Goal: Transaction & Acquisition: Purchase product/service

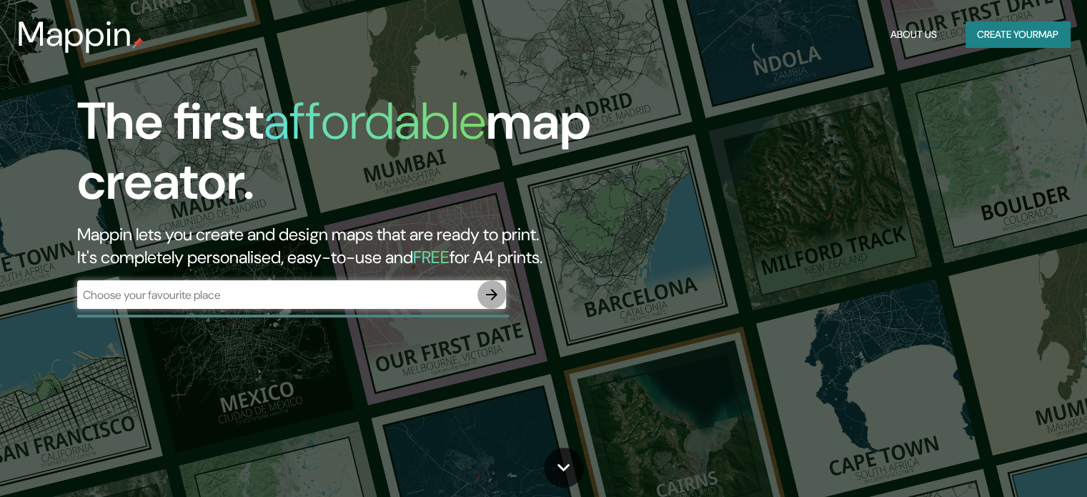
click at [488, 294] on icon "button" at bounding box center [491, 294] width 11 height 11
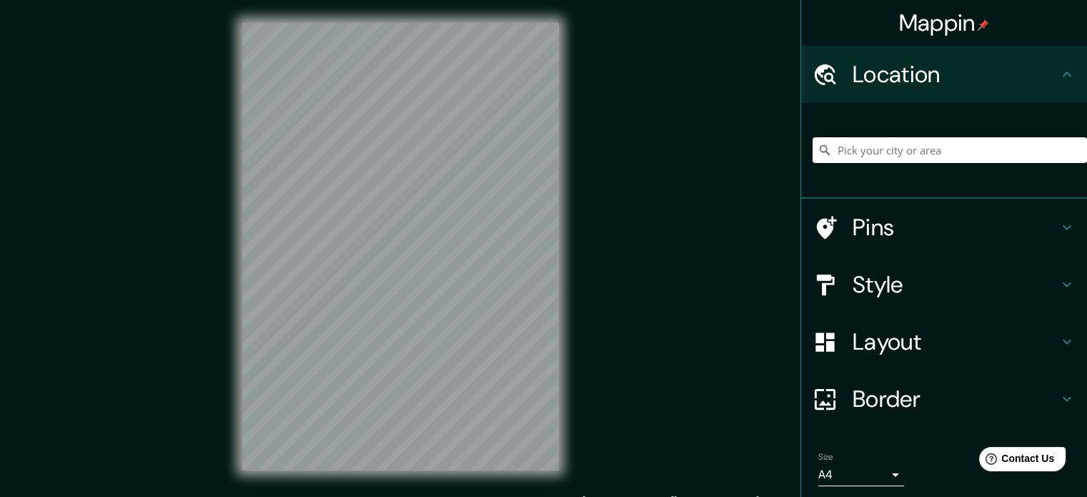
click at [898, 140] on input "Pick your city or area" at bounding box center [950, 150] width 274 height 26
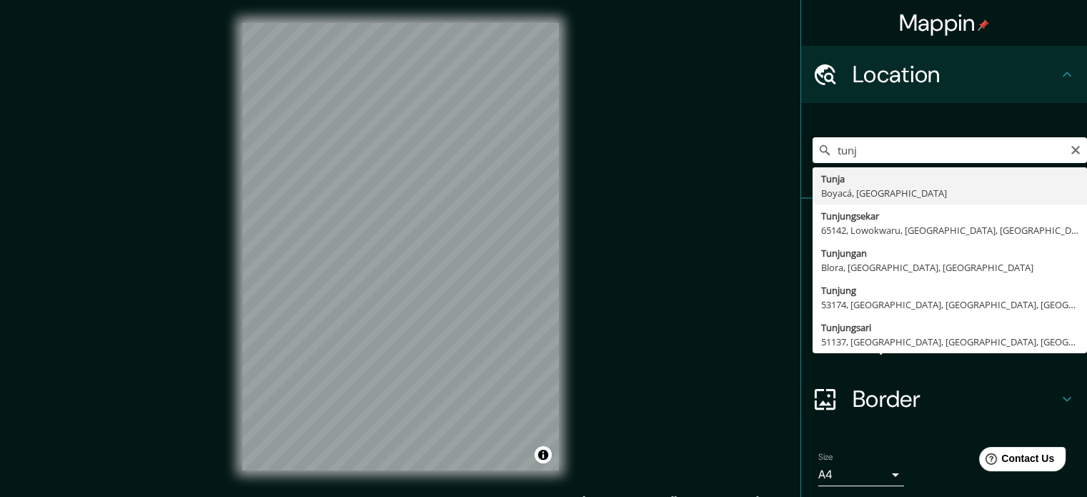
type input "Tunja, Boyacá, [GEOGRAPHIC_DATA]"
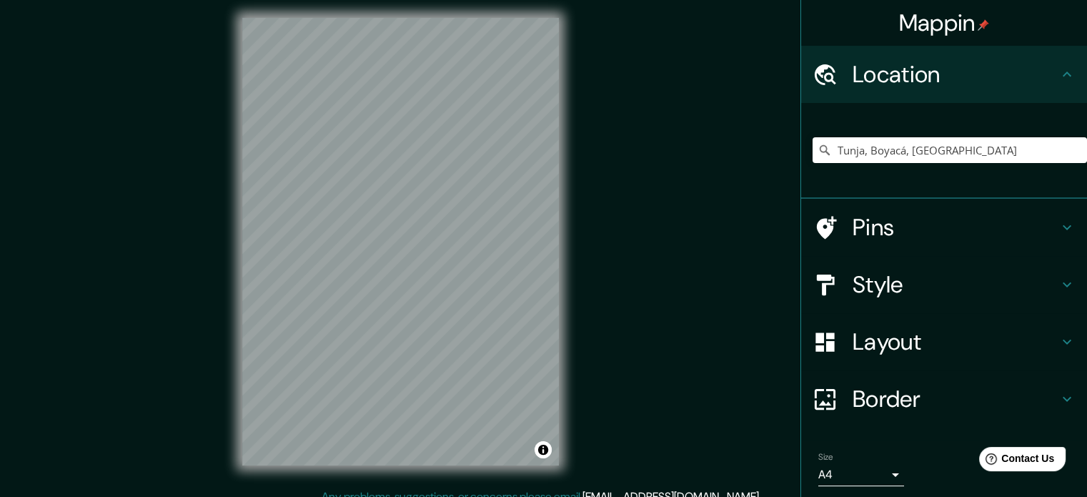
scroll to position [9, 0]
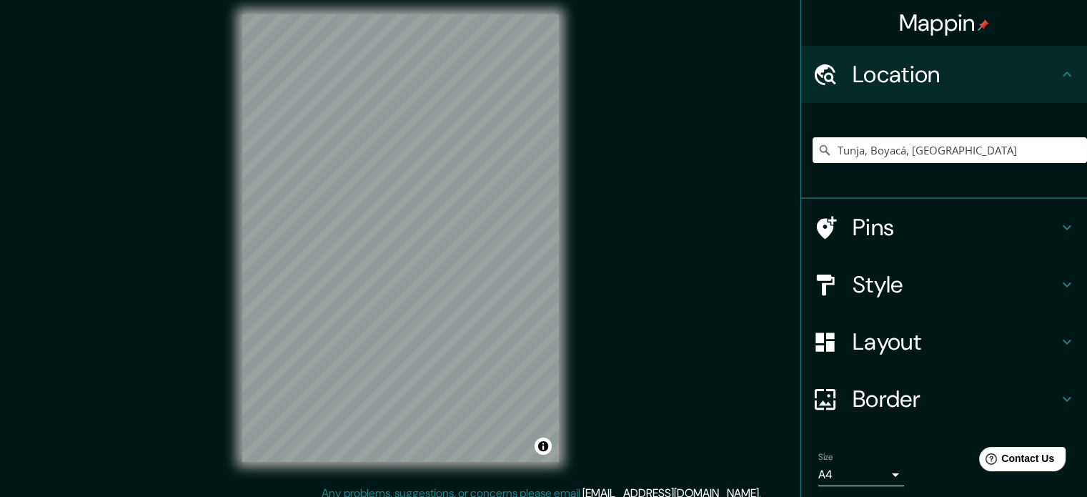
click at [873, 291] on h4 "Style" at bounding box center [956, 284] width 206 height 29
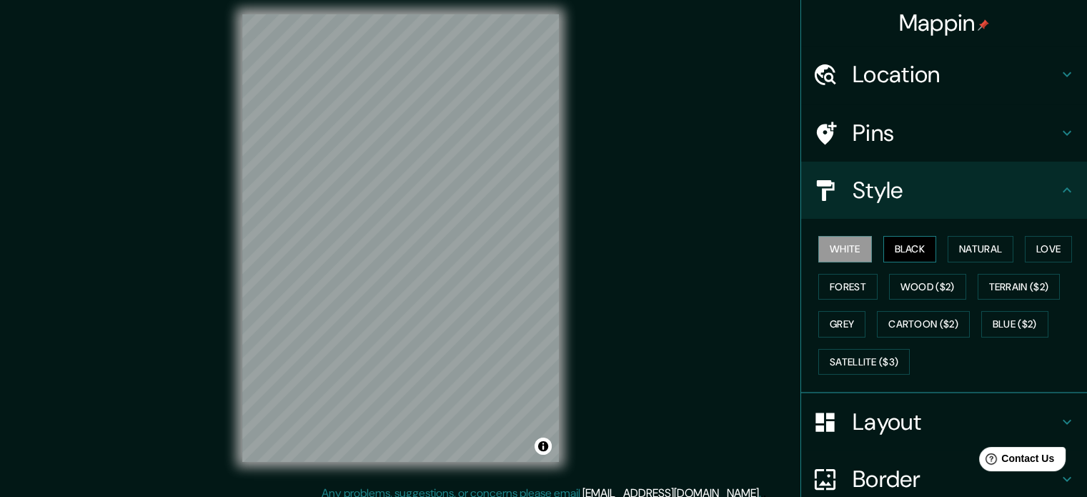
click at [915, 248] on button "Black" at bounding box center [910, 249] width 54 height 26
click at [968, 251] on button "Natural" at bounding box center [981, 249] width 66 height 26
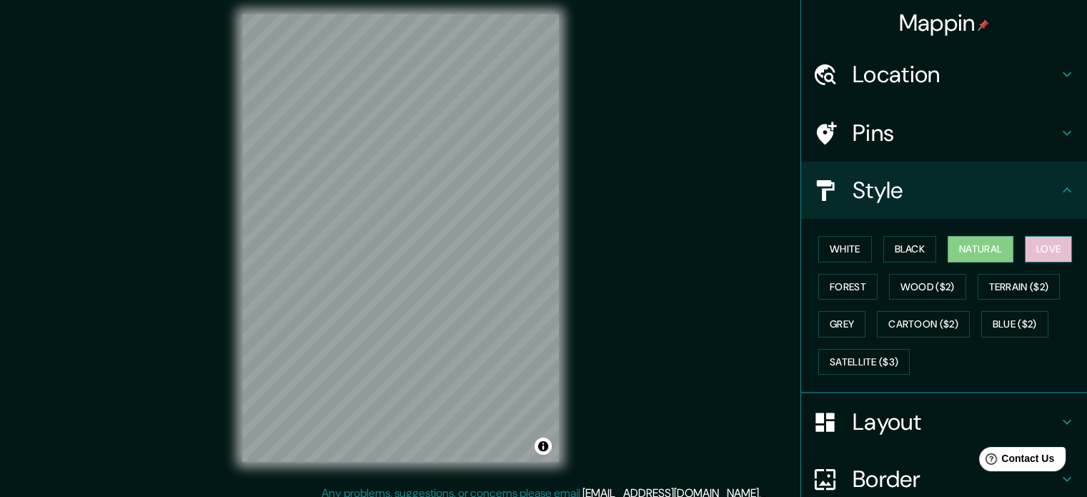
click at [1035, 248] on button "Love" at bounding box center [1048, 249] width 47 height 26
click at [838, 285] on button "Forest" at bounding box center [847, 287] width 59 height 26
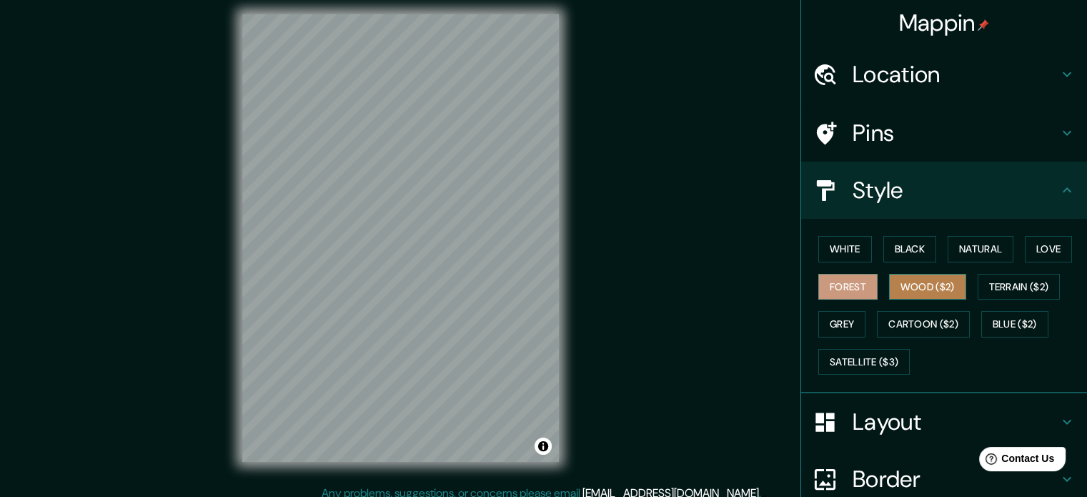
click at [917, 285] on button "Wood ($2)" at bounding box center [927, 287] width 77 height 26
click at [831, 320] on button "Grey" at bounding box center [841, 324] width 47 height 26
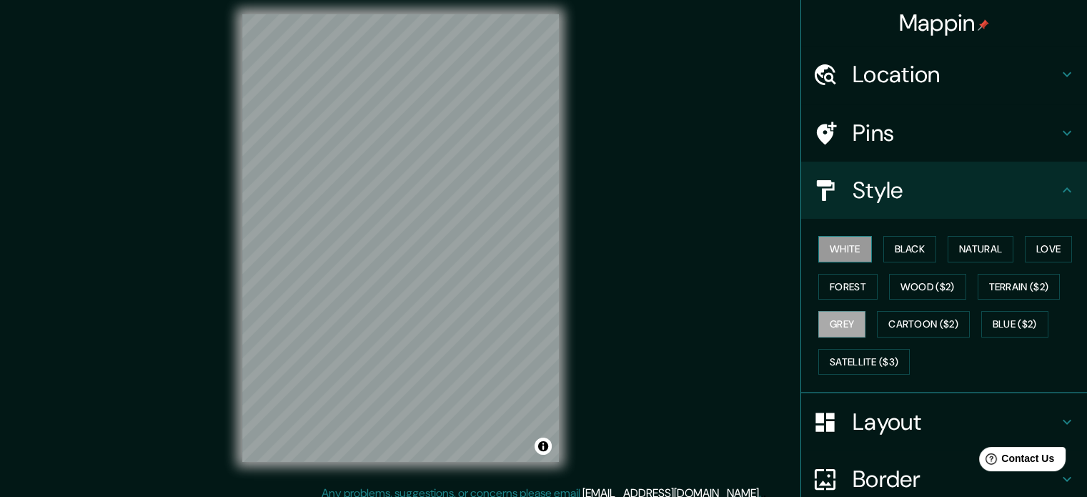
click at [841, 244] on button "White" at bounding box center [845, 249] width 54 height 26
click at [918, 251] on button "Black" at bounding box center [910, 249] width 54 height 26
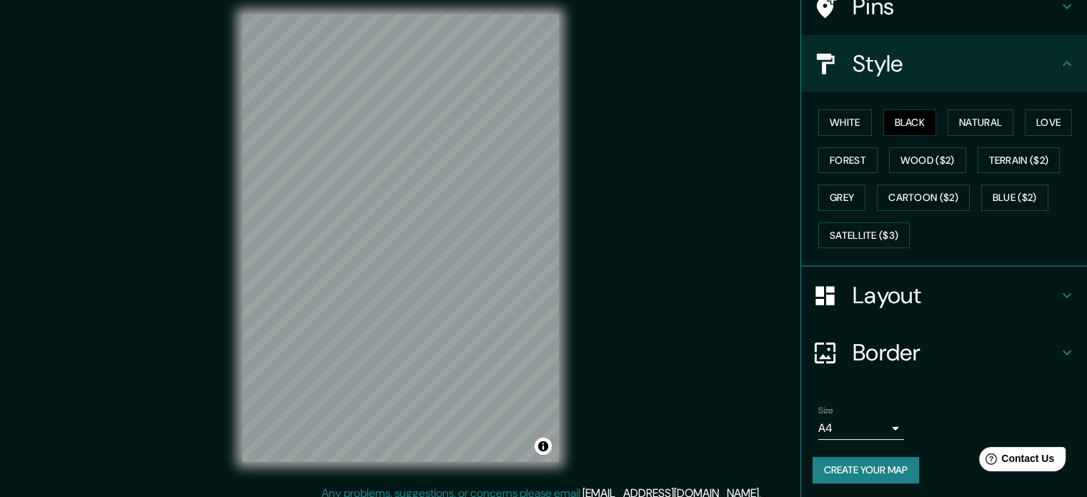
scroll to position [127, 0]
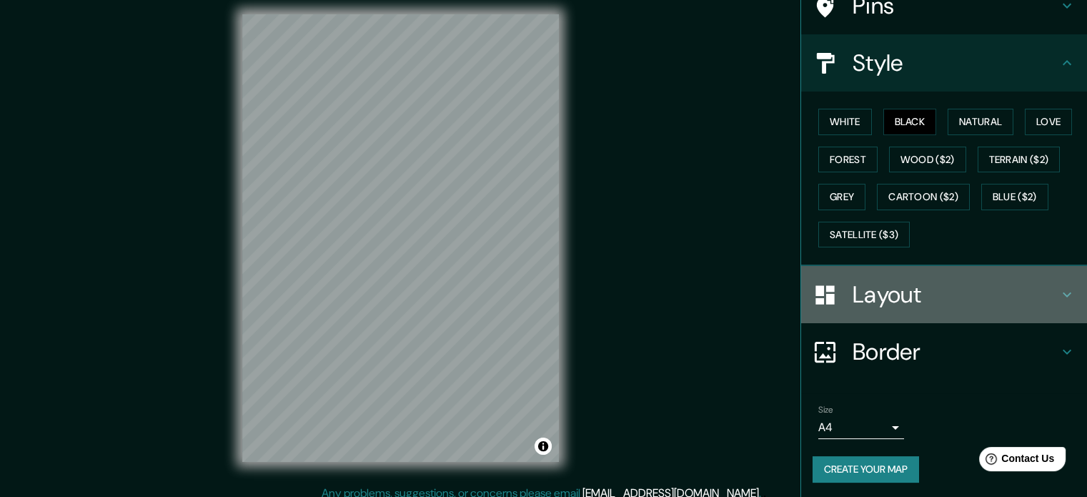
click at [1063, 293] on icon at bounding box center [1067, 294] width 9 height 5
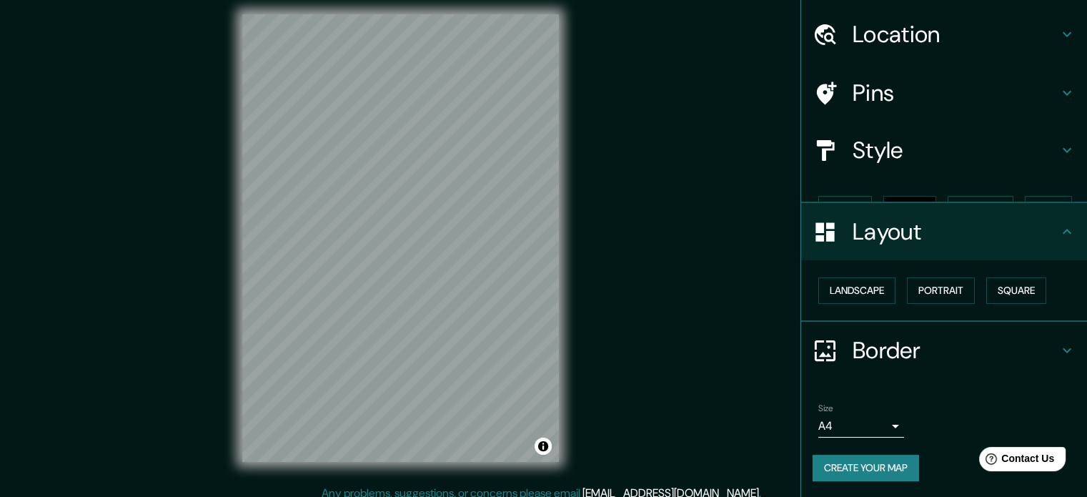
scroll to position [16, 0]
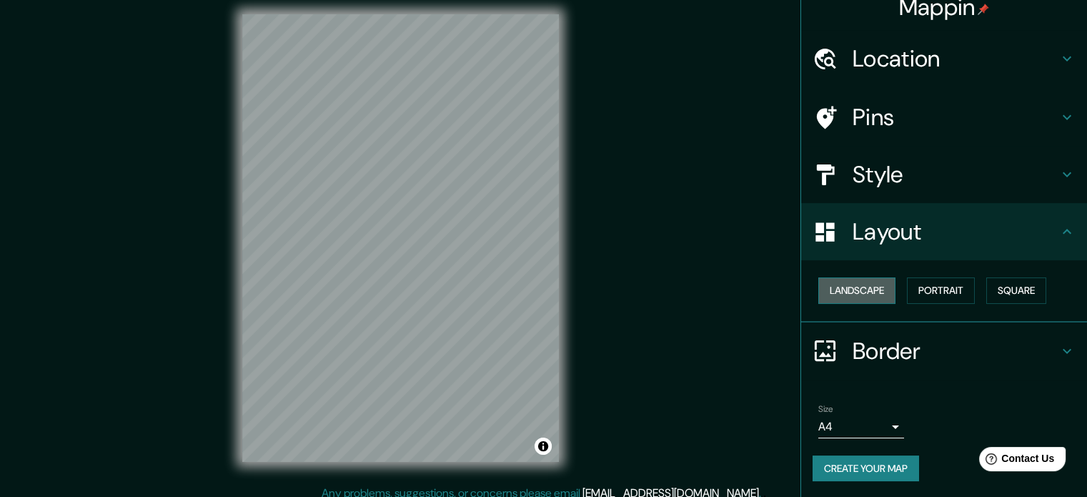
click at [846, 292] on button "Landscape" at bounding box center [856, 290] width 77 height 26
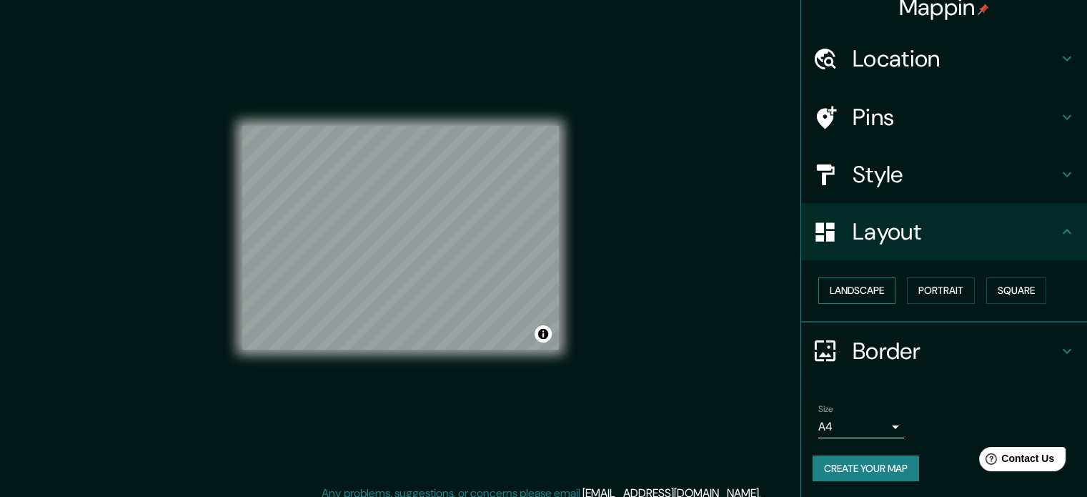
click at [846, 292] on button "Landscape" at bounding box center [856, 290] width 77 height 26
click at [955, 286] on button "Portrait" at bounding box center [941, 290] width 68 height 26
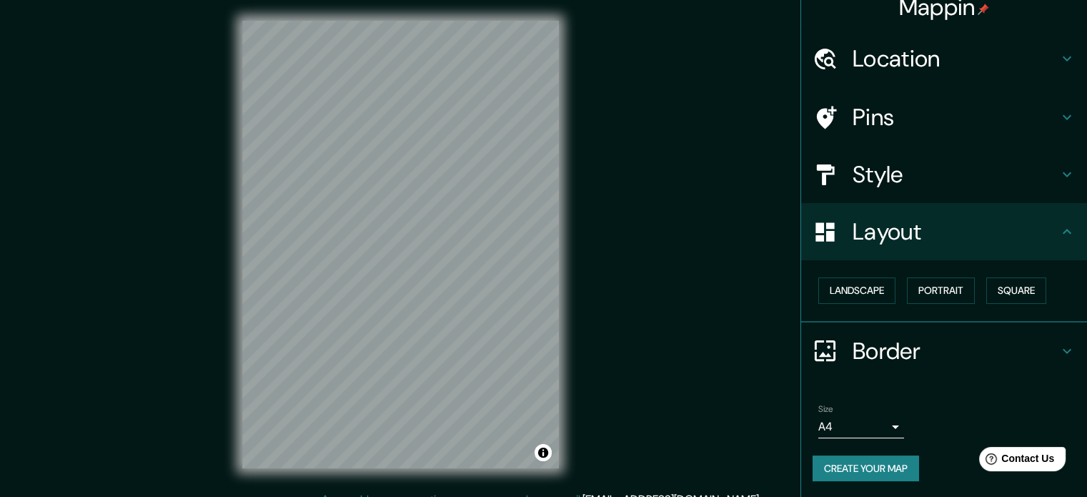
scroll to position [0, 0]
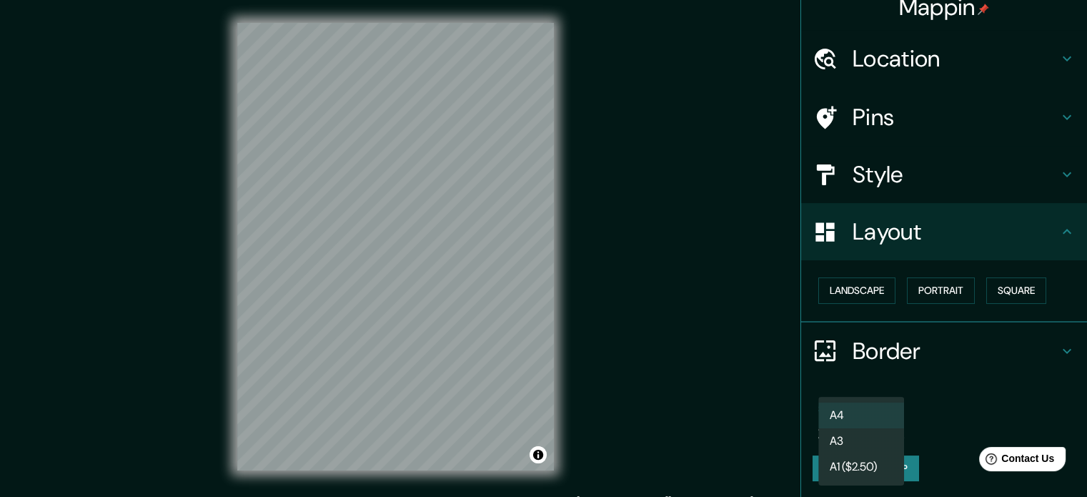
click at [889, 426] on body "Mappin Location [GEOGRAPHIC_DATA], [GEOGRAPHIC_DATA], [GEOGRAPHIC_DATA] Pins St…" at bounding box center [543, 248] width 1087 height 497
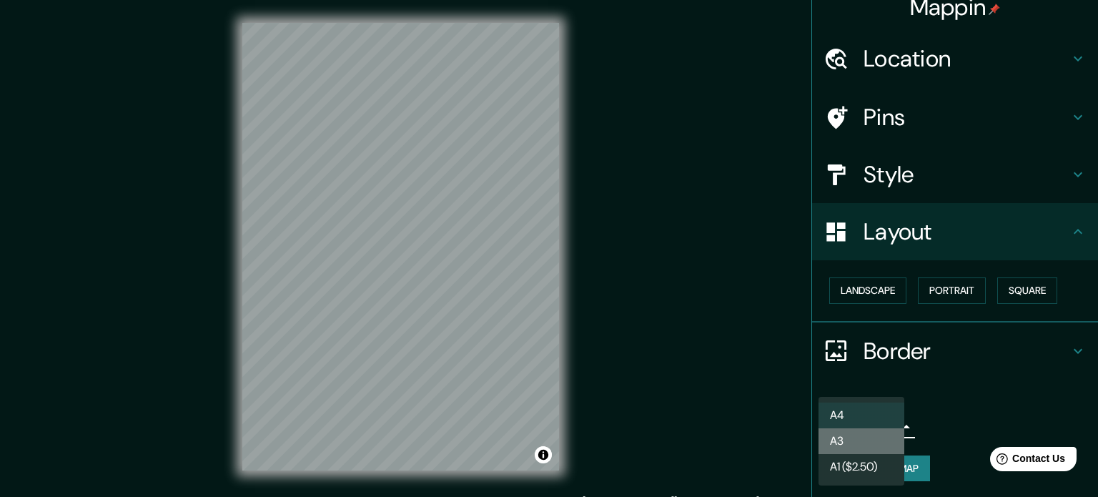
click at [883, 440] on li "A3" at bounding box center [861, 441] width 86 height 26
click at [883, 430] on body "Mappin Location [GEOGRAPHIC_DATA], [GEOGRAPHIC_DATA], [GEOGRAPHIC_DATA] Pins St…" at bounding box center [549, 248] width 1098 height 497
click at [881, 417] on li "A4" at bounding box center [861, 415] width 86 height 26
type input "single"
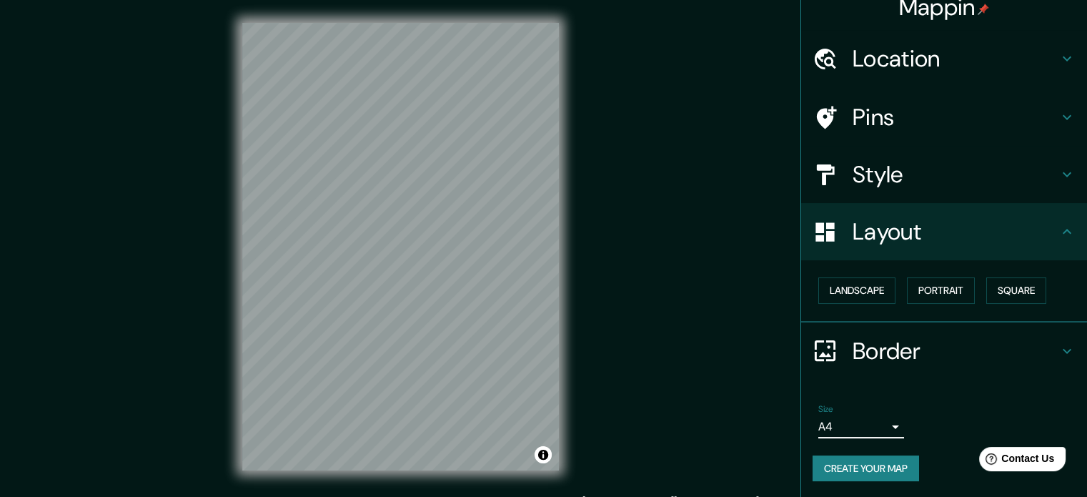
click at [869, 467] on button "Create your map" at bounding box center [866, 468] width 106 height 26
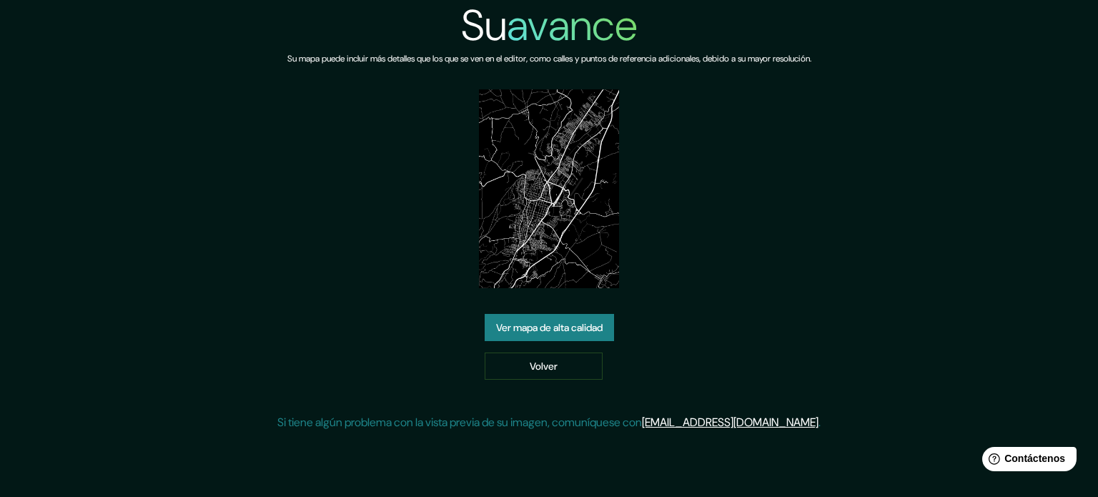
click at [575, 326] on font "Ver mapa de alta calidad" at bounding box center [549, 327] width 106 height 13
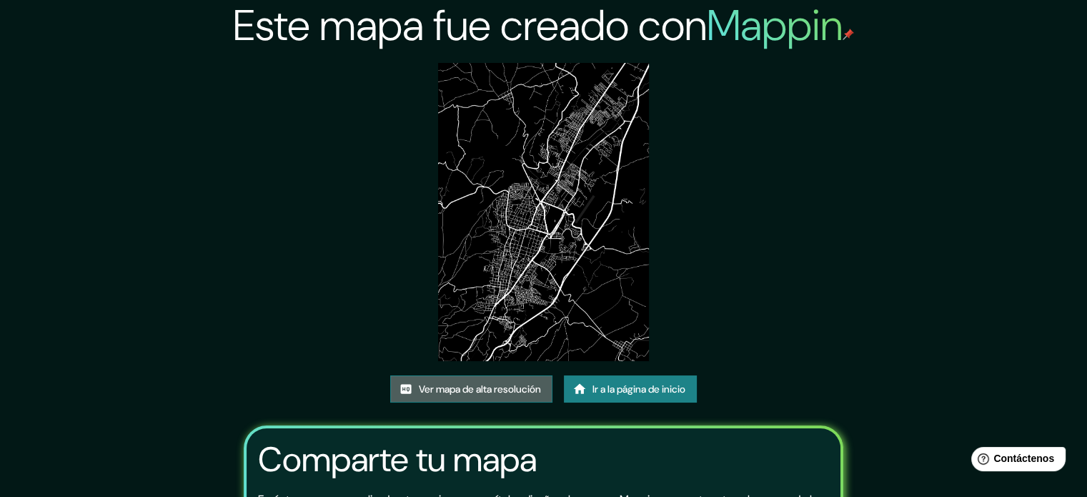
click at [519, 387] on font "Ver mapa de alta resolución" at bounding box center [480, 388] width 122 height 13
click at [605, 388] on font "Ir a la página de inicio" at bounding box center [639, 388] width 93 height 13
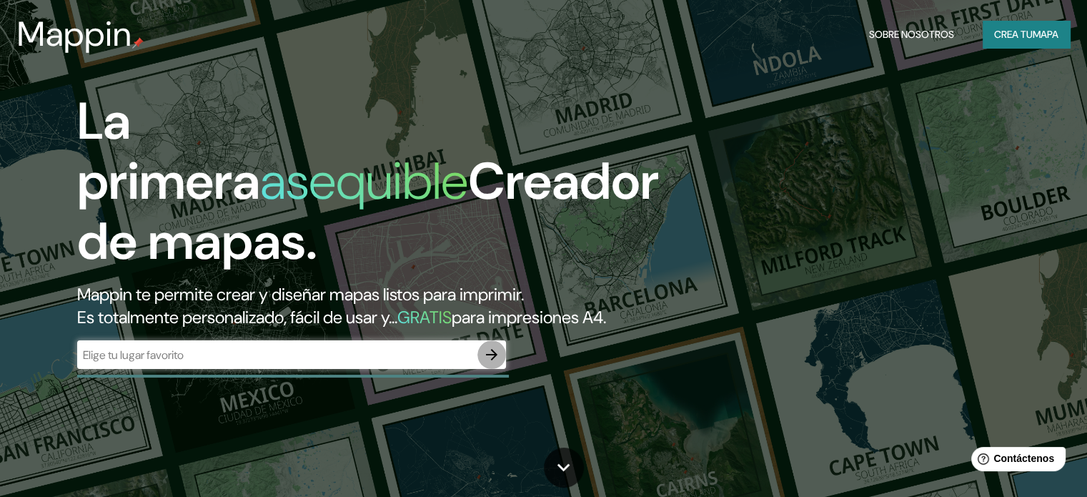
click at [492, 363] on icon "button" at bounding box center [491, 354] width 17 height 17
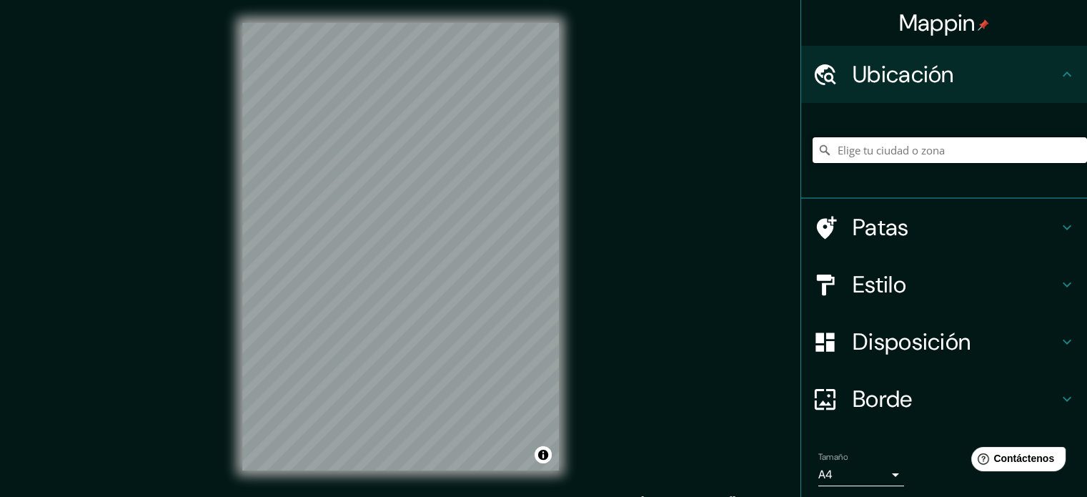
click at [931, 157] on input "Elige tu ciudad o zona" at bounding box center [950, 150] width 274 height 26
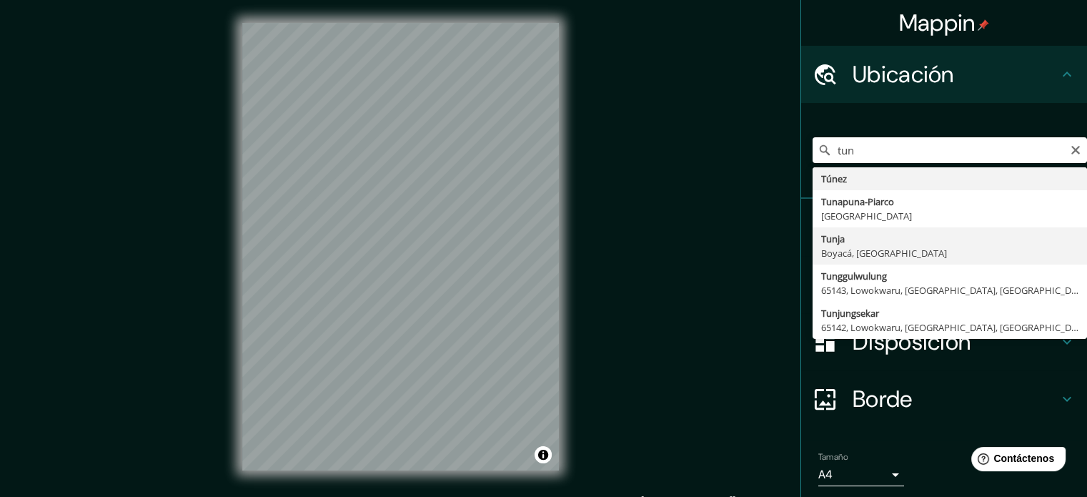
type input "Tunja, Boyacá, [GEOGRAPHIC_DATA]"
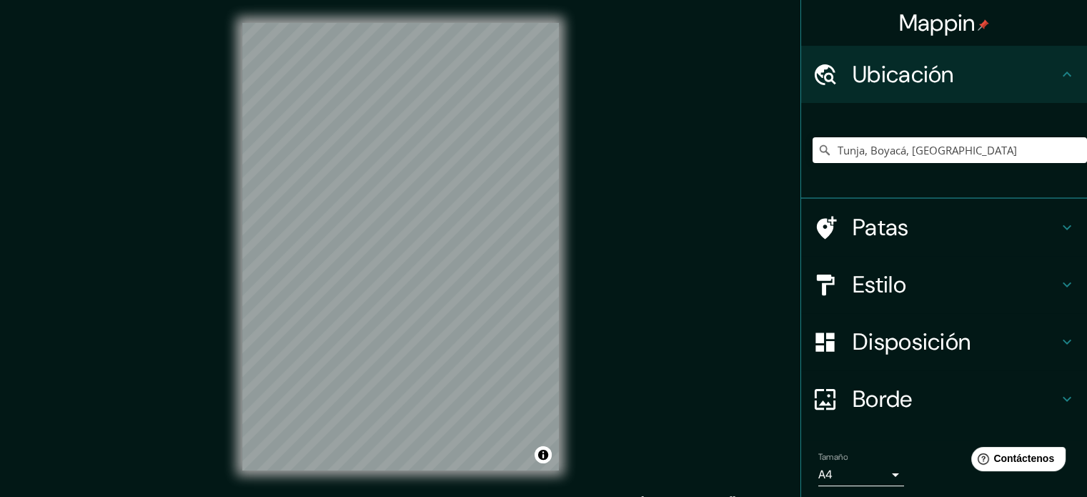
click at [1038, 289] on h4 "Estilo" at bounding box center [956, 284] width 206 height 29
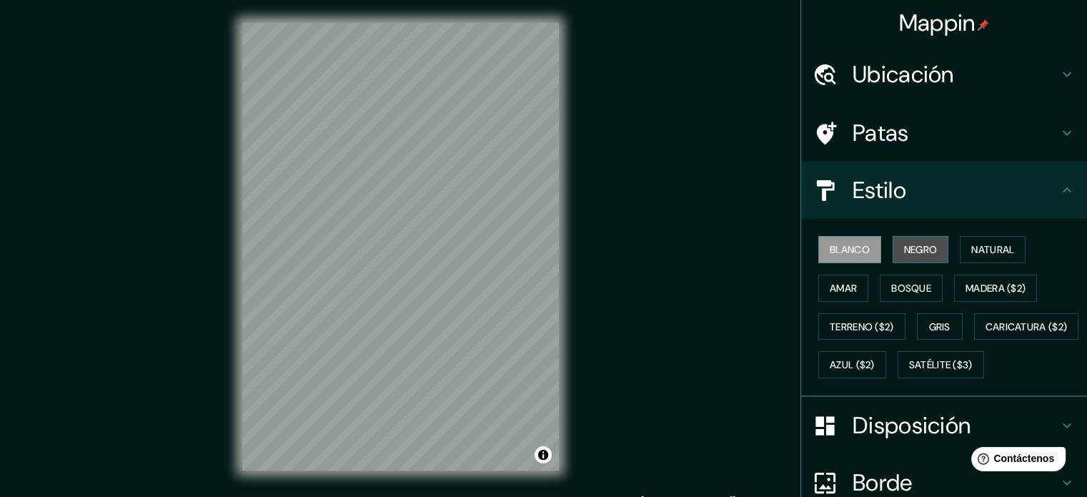
click at [928, 248] on font "Negro" at bounding box center [921, 249] width 34 height 13
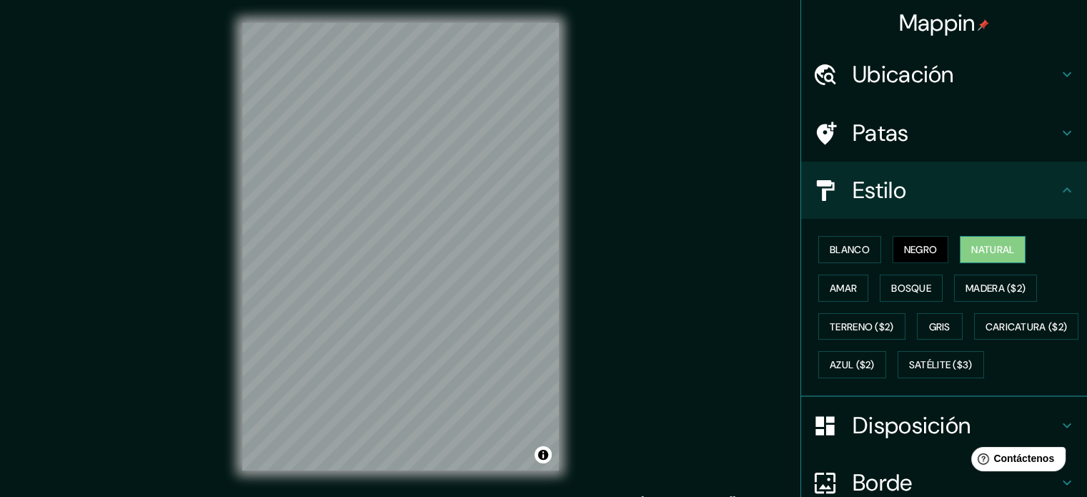
click at [982, 245] on font "Natural" at bounding box center [992, 249] width 43 height 13
click at [840, 284] on font "Amar" at bounding box center [843, 288] width 27 height 13
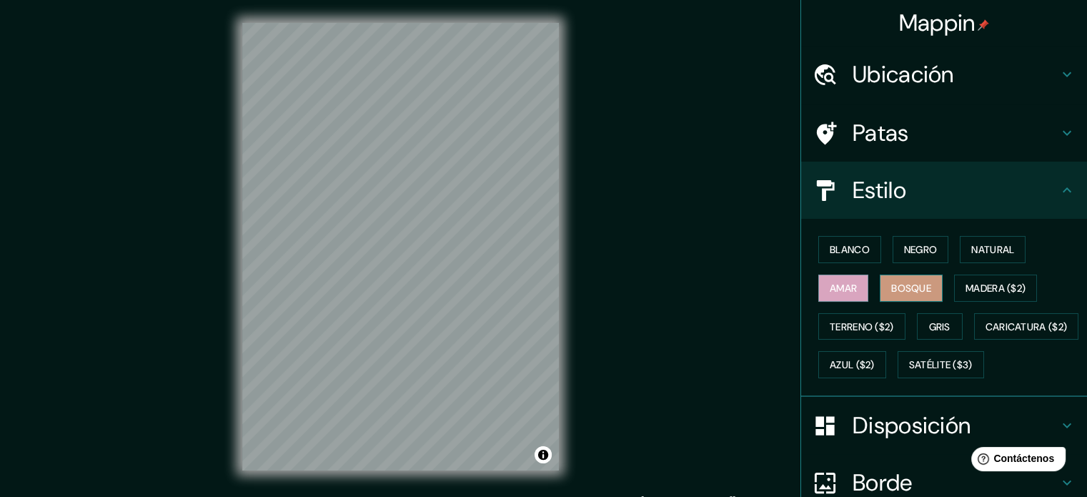
click at [903, 291] on font "Bosque" at bounding box center [911, 288] width 40 height 13
click at [929, 328] on font "Gris" at bounding box center [939, 326] width 21 height 13
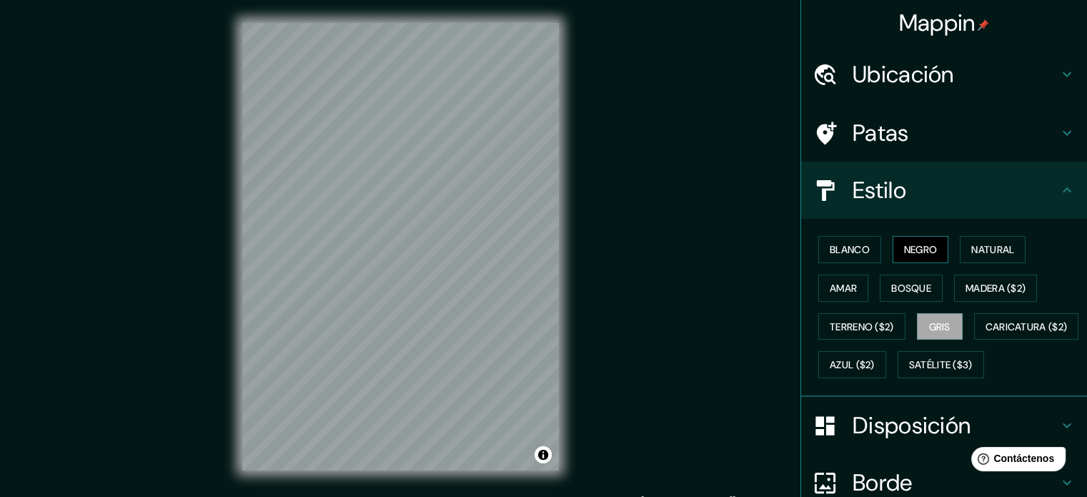
click at [921, 247] on font "Negro" at bounding box center [921, 249] width 34 height 13
click at [1059, 187] on icon at bounding box center [1067, 190] width 17 height 17
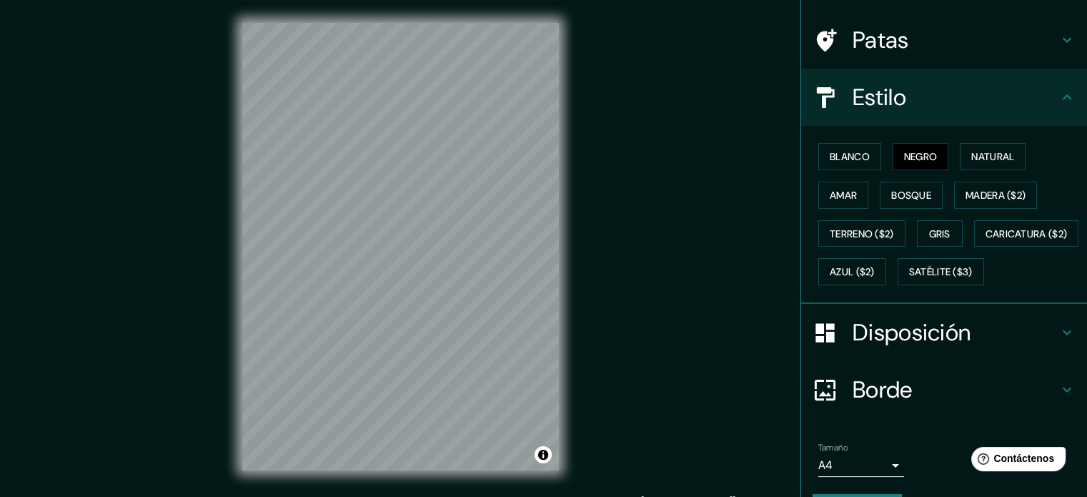
scroll to position [169, 0]
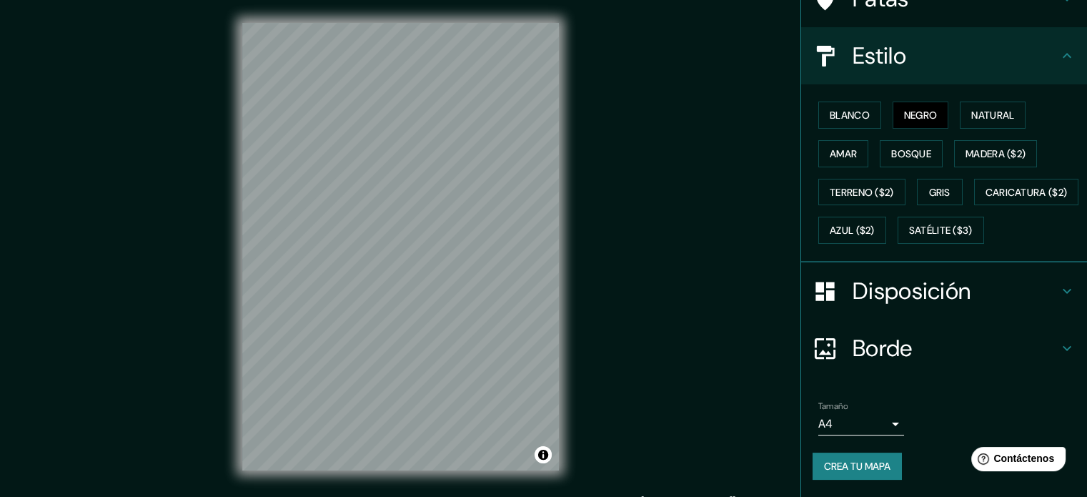
click at [1046, 294] on h4 "Disposición" at bounding box center [956, 291] width 206 height 29
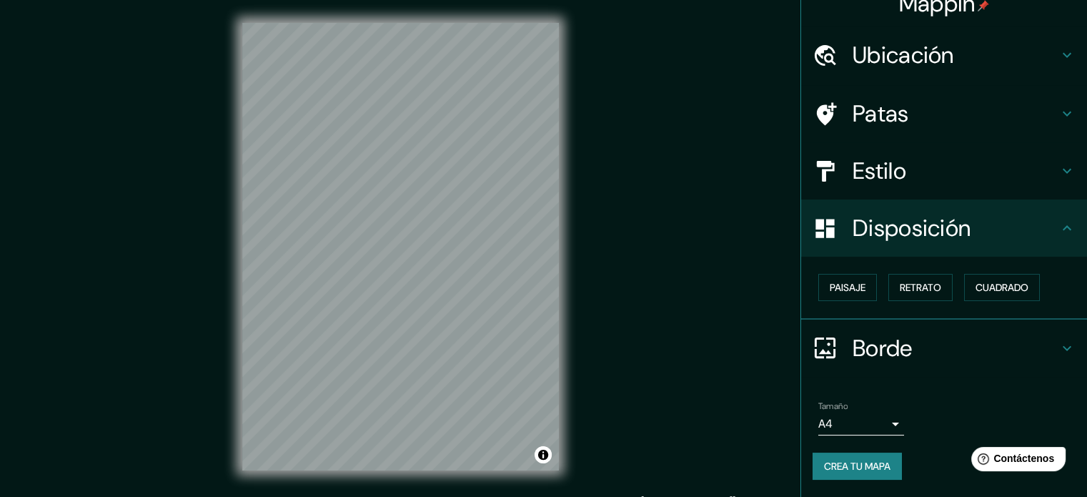
scroll to position [17, 0]
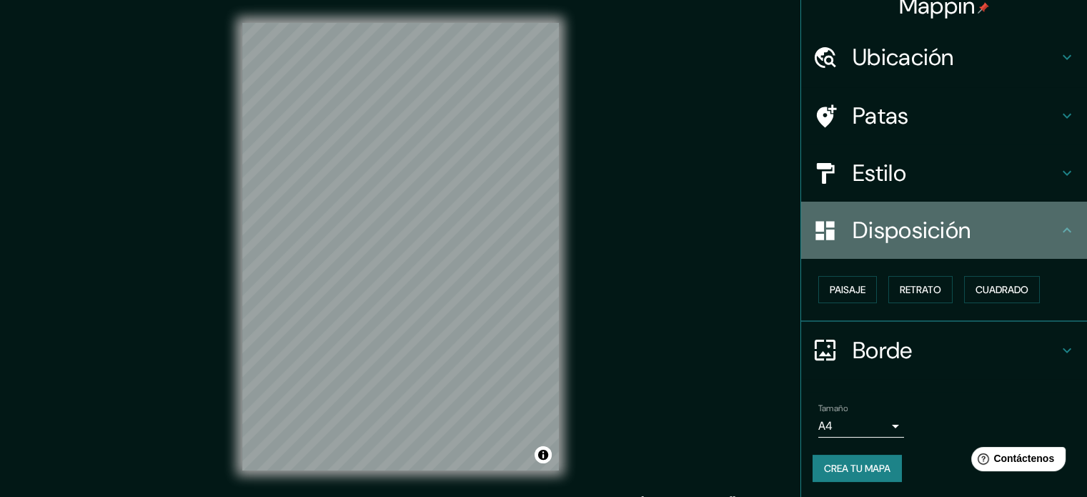
click at [1059, 234] on icon at bounding box center [1067, 230] width 17 height 17
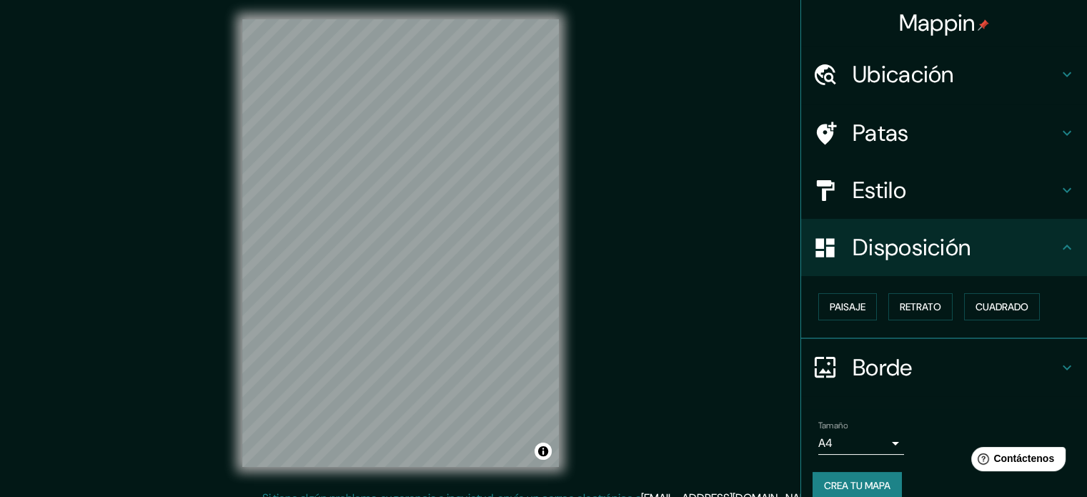
scroll to position [0, 0]
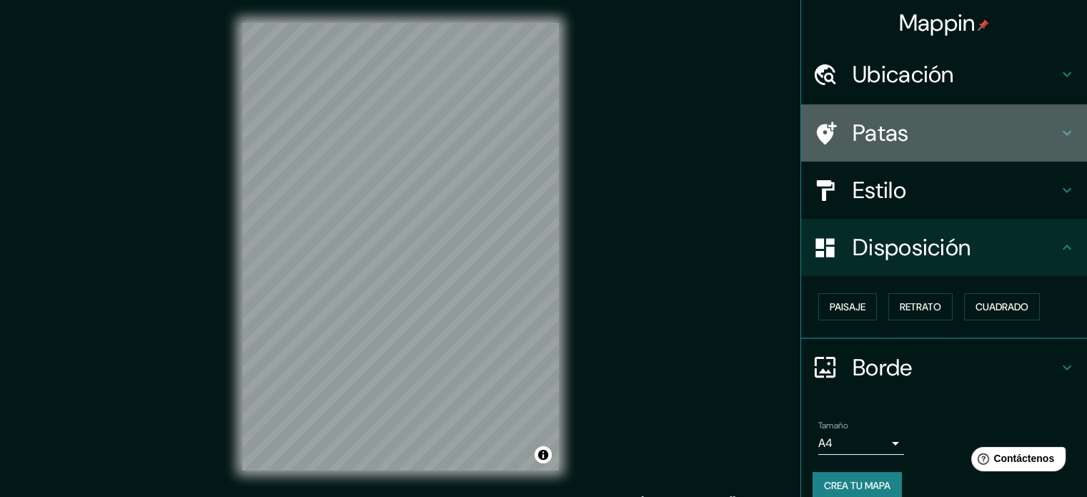
click at [1030, 128] on h4 "Patas" at bounding box center [956, 133] width 206 height 29
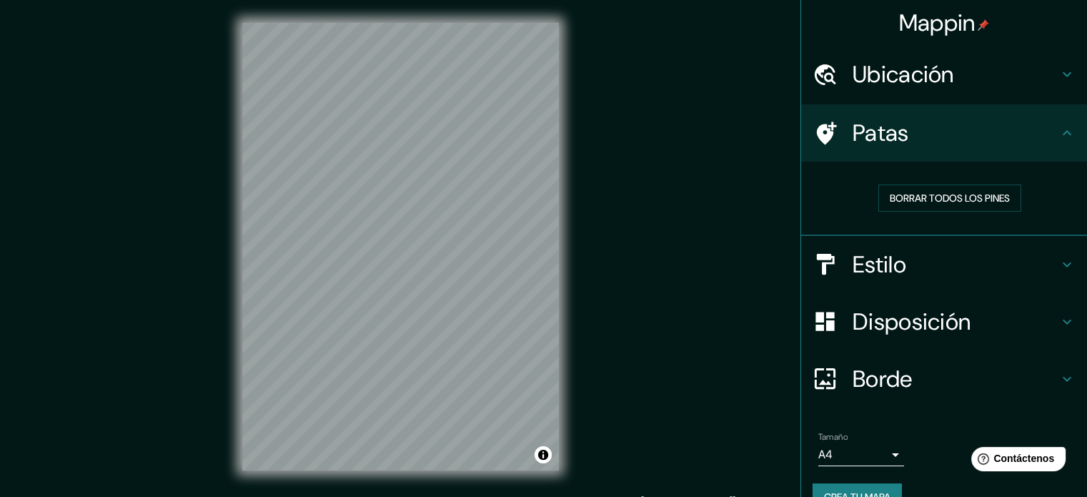
click at [1030, 128] on h4 "Patas" at bounding box center [956, 133] width 206 height 29
click at [712, 269] on div "Mappin Ubicación Tunja, Boyacá, Colombia Patas Borrar todos los pines Estilo Di…" at bounding box center [543, 258] width 1087 height 516
